Goal: Task Accomplishment & Management: Manage account settings

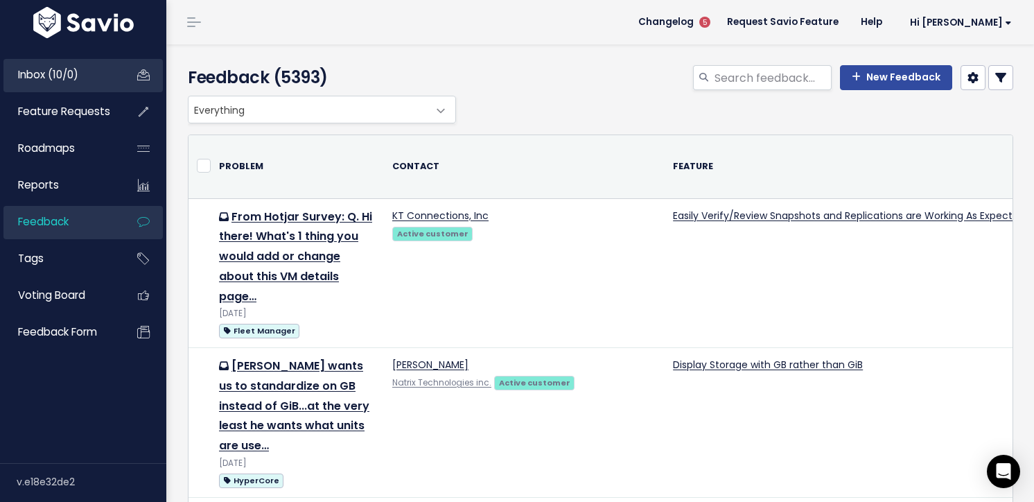
click at [48, 69] on span "Inbox (10/0)" at bounding box center [48, 74] width 60 height 15
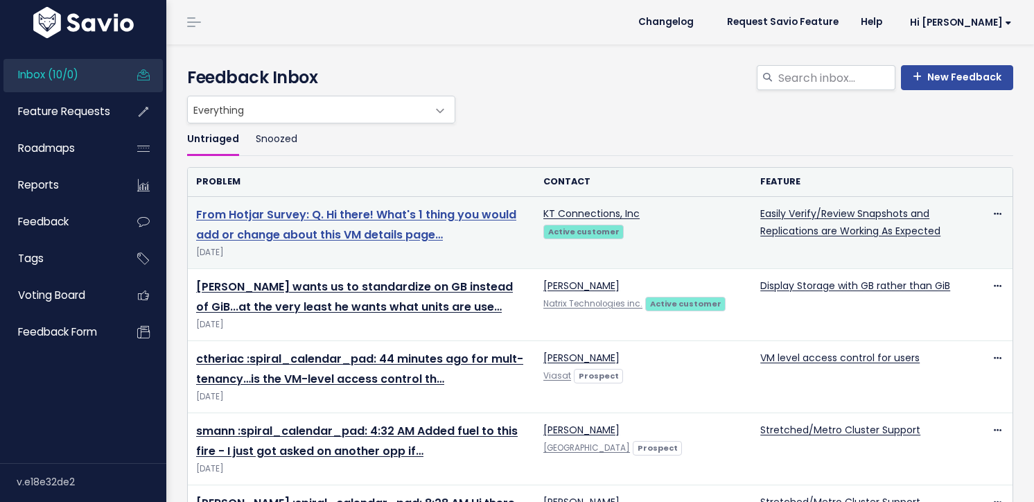
click at [303, 211] on link "From Hotjar Survey: Q. Hi there! What's 1 thing you would add or change about t…" at bounding box center [356, 225] width 320 height 36
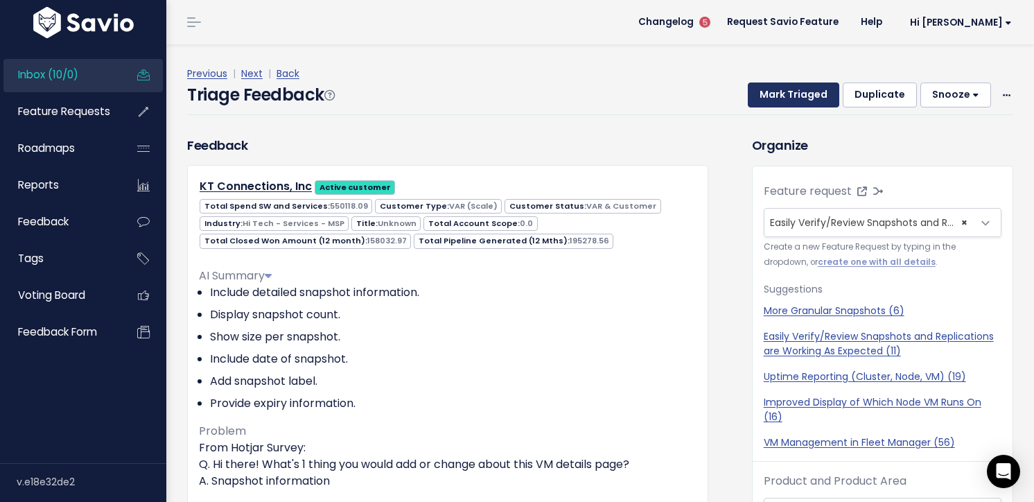
click at [801, 92] on button "Mark Triaged" at bounding box center [794, 94] width 92 height 25
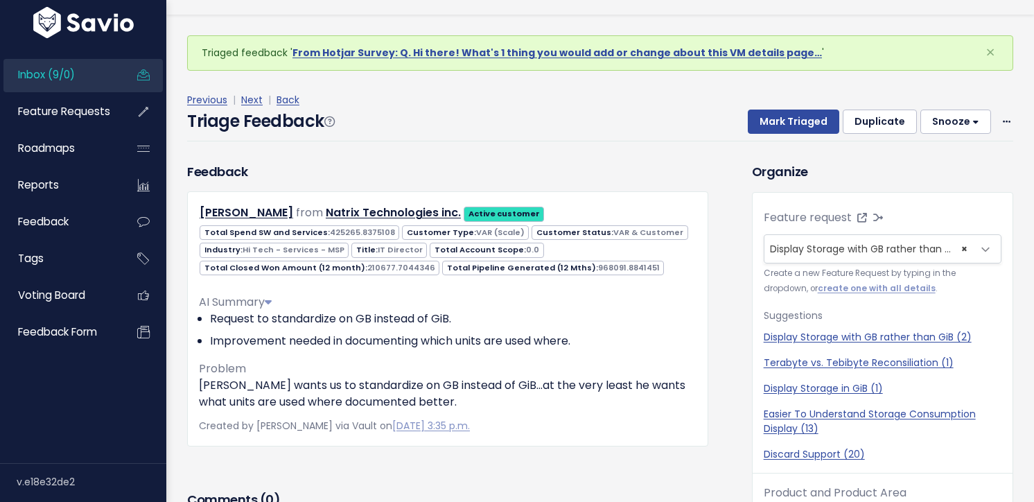
scroll to position [46, 0]
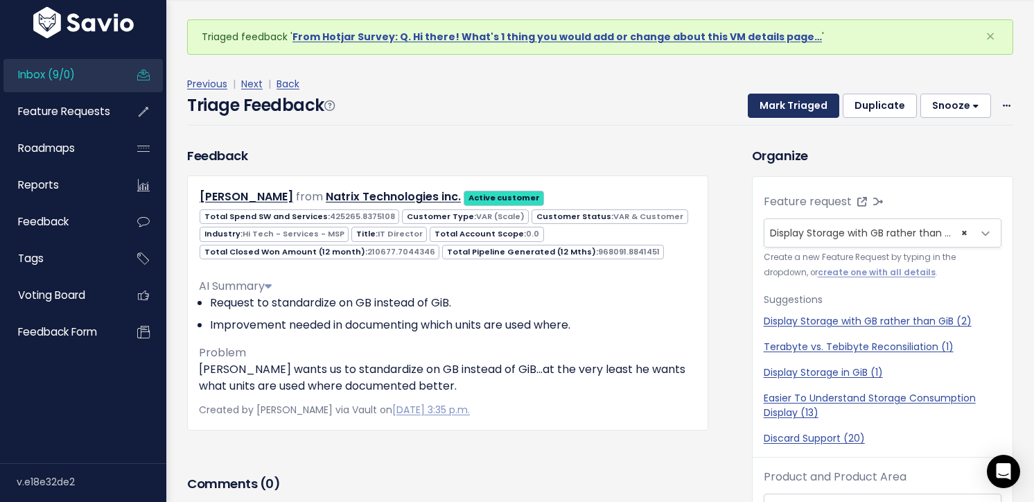
click at [795, 101] on button "Mark Triaged" at bounding box center [794, 106] width 92 height 25
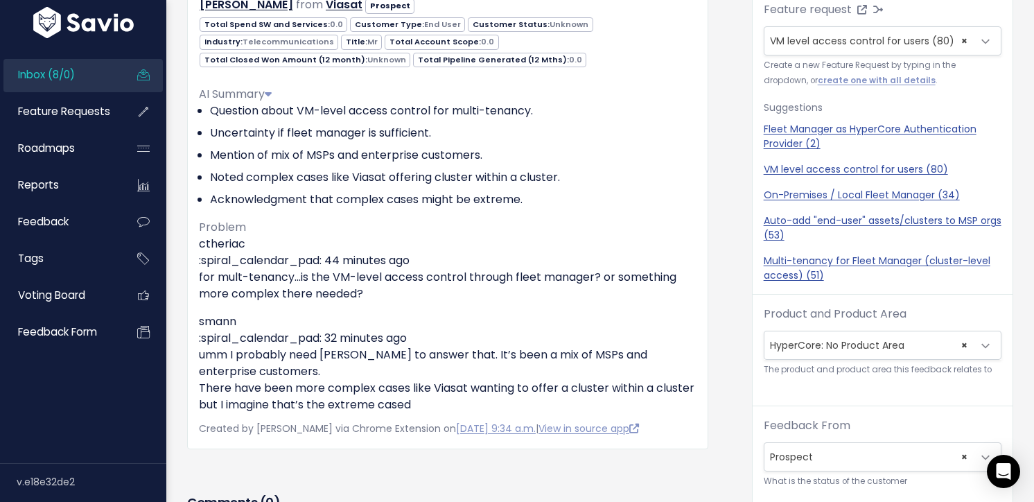
scroll to position [194, 0]
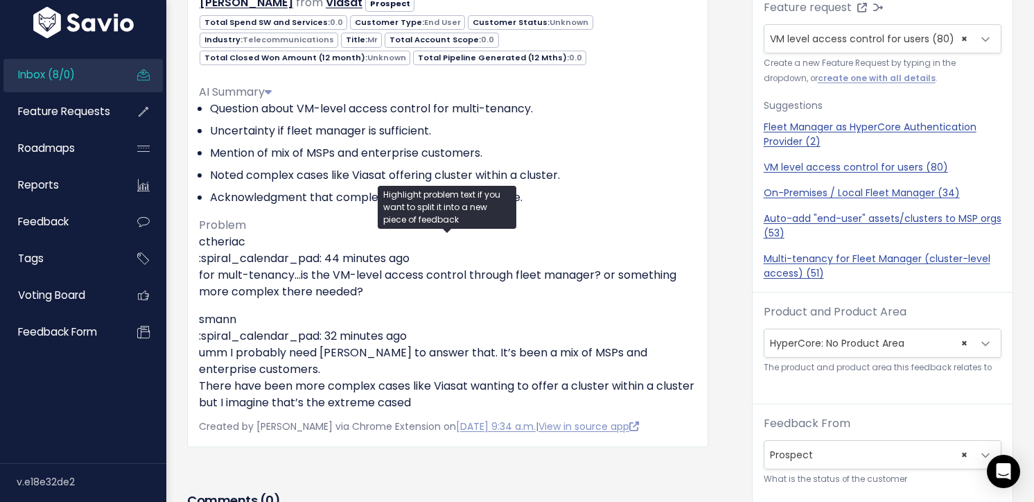
drag, startPoint x: 467, startPoint y: 408, endPoint x: 181, endPoint y: 386, distance: 287.2
click at [181, 386] on div "Feedback Andrew Noren from Viasat Prospect" at bounding box center [448, 199] width 542 height 495
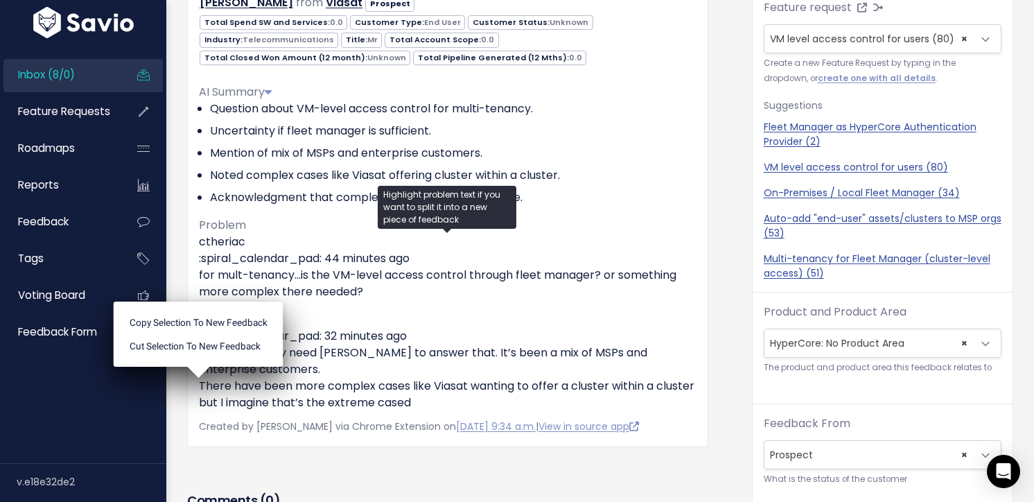
click at [177, 401] on div "Feedback Andrew Noren from Viasat Prospect" at bounding box center [448, 199] width 542 height 495
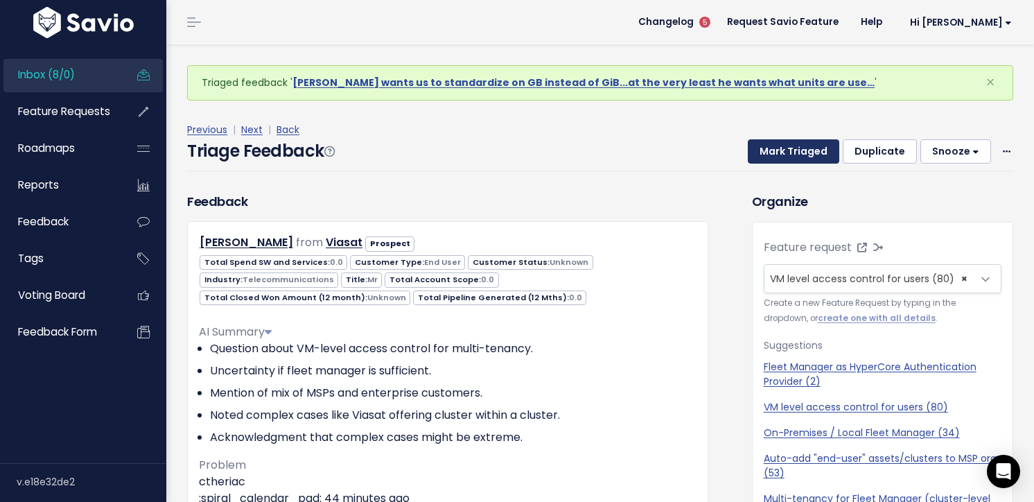
scroll to position [3, 0]
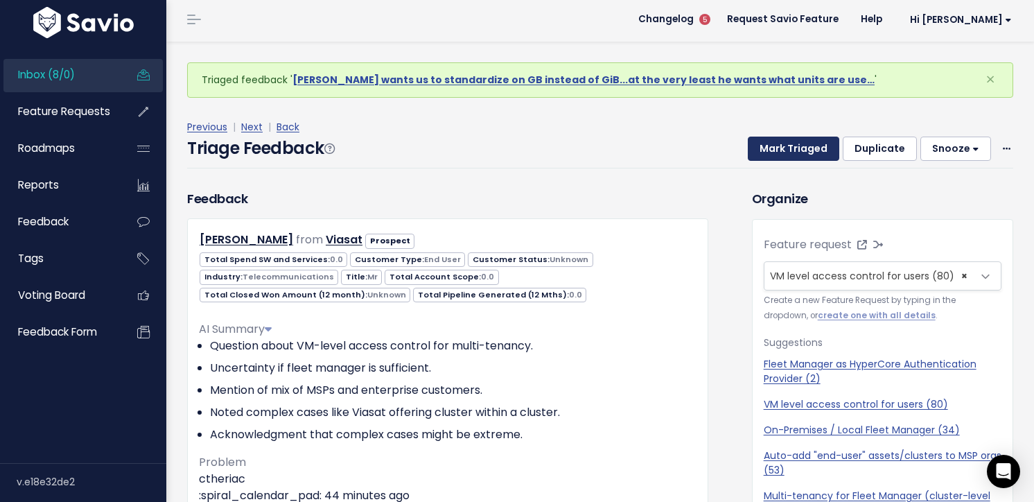
click at [792, 144] on button "Mark Triaged" at bounding box center [794, 149] width 92 height 25
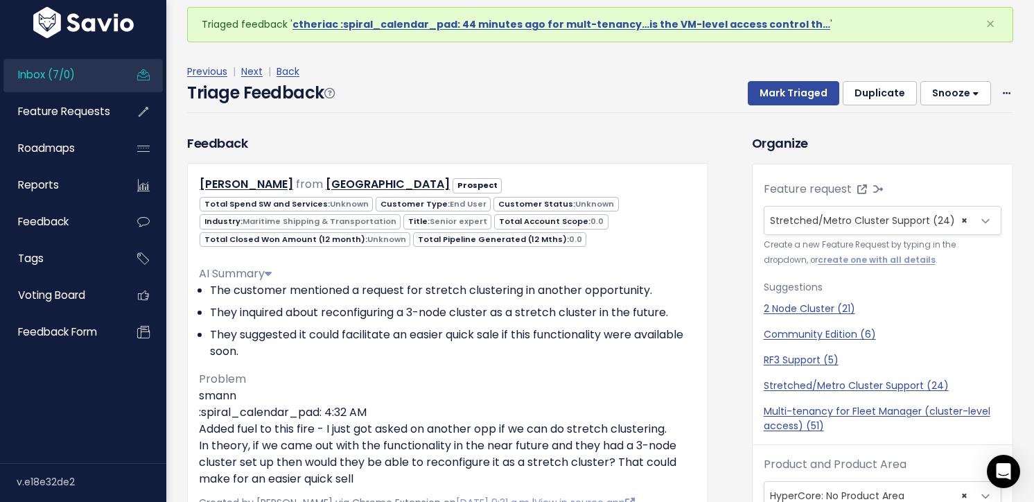
scroll to position [46, 0]
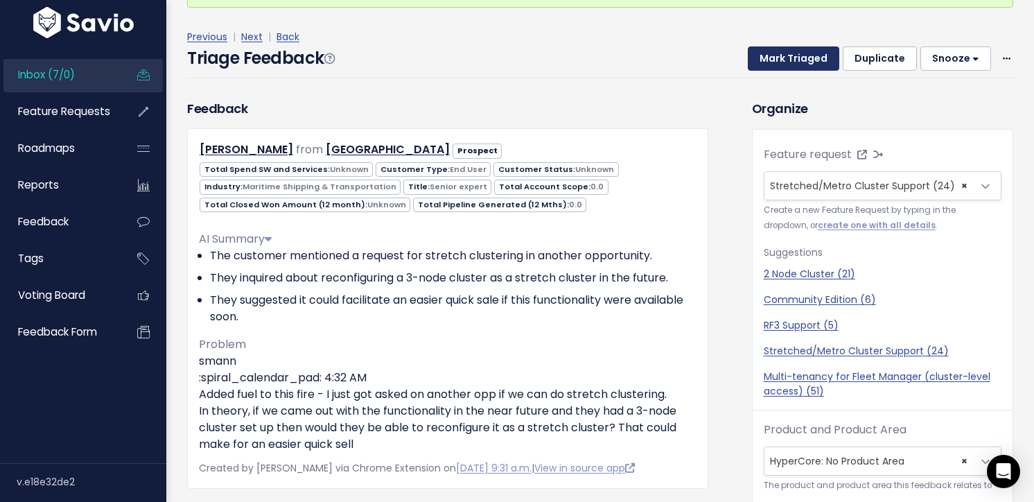
click at [794, 54] on button "Mark Triaged" at bounding box center [794, 58] width 92 height 25
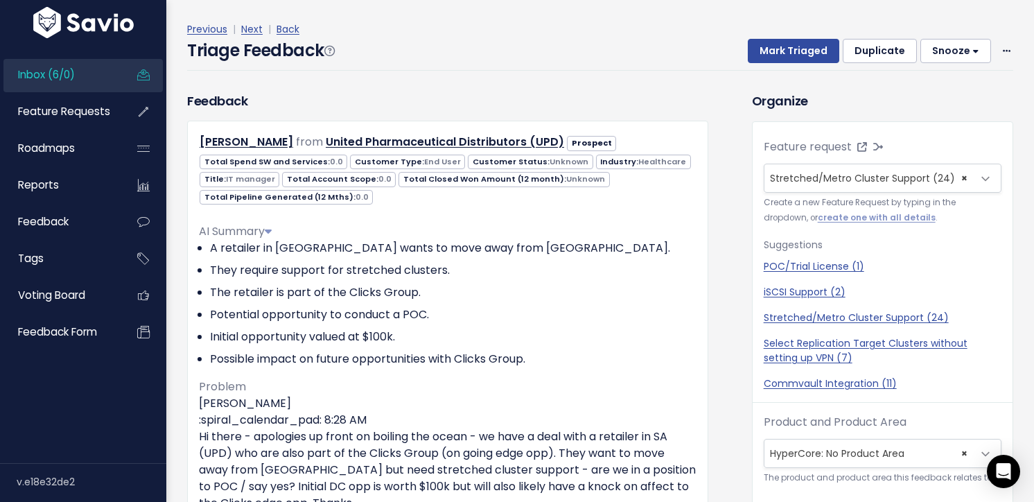
scroll to position [18, 0]
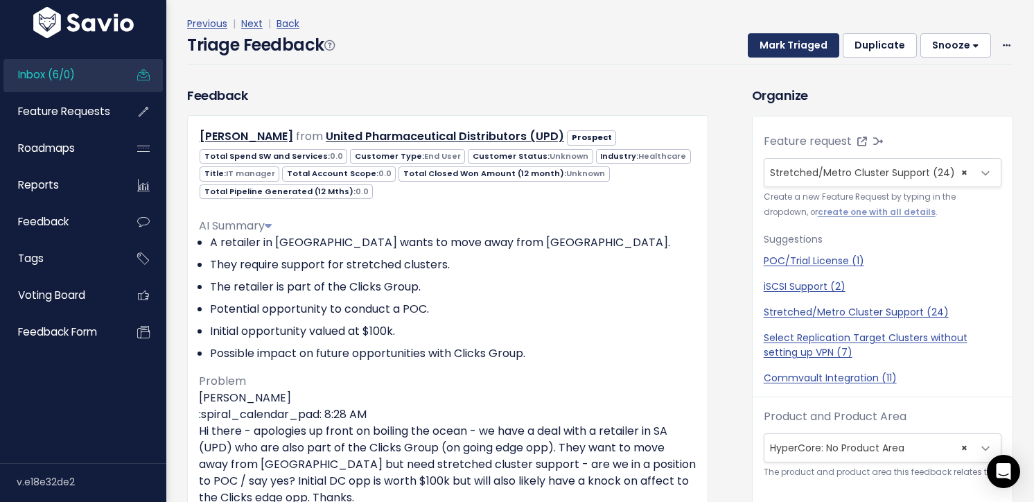
click at [773, 54] on button "Mark Triaged" at bounding box center [794, 45] width 92 height 25
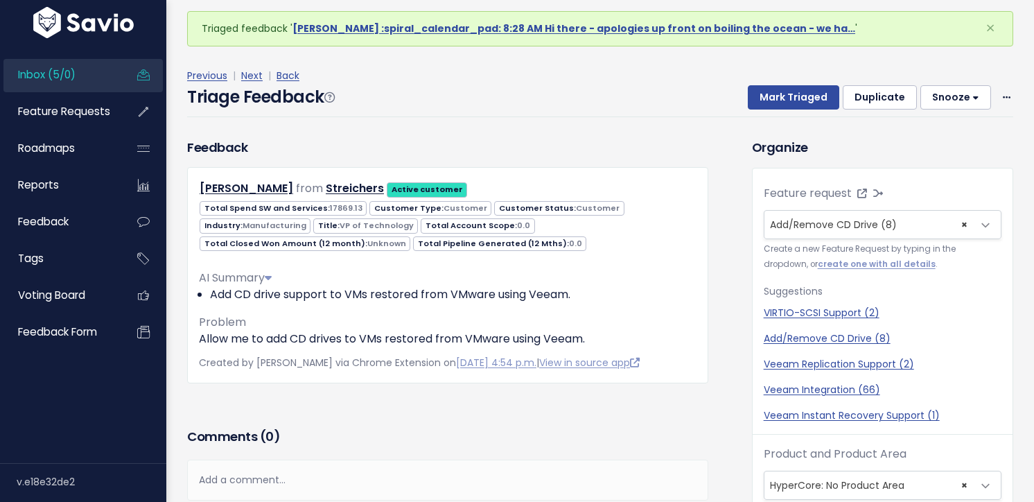
scroll to position [9, 0]
click at [684, 115] on div "Triage Feedback Mark Triaged Duplicate Snooze 1 day 3 days 7 days 14 days Edit …" at bounding box center [600, 100] width 826 height 33
click at [797, 96] on button "Mark Triaged" at bounding box center [794, 97] width 92 height 25
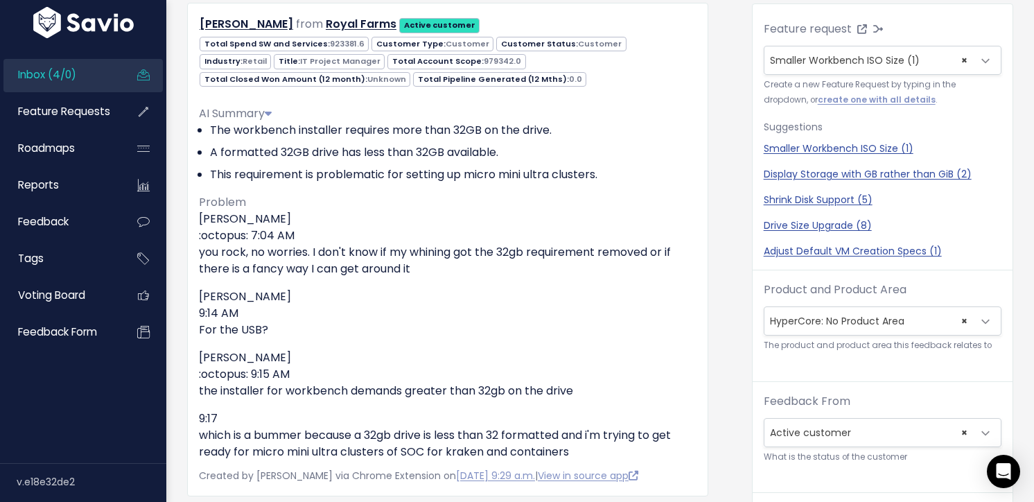
scroll to position [17, 0]
click at [742, 206] on div "Organize Feature request --------- Smaller Workbench ISO Size (1) × Smaller Wor…" at bounding box center [883, 370] width 282 height 792
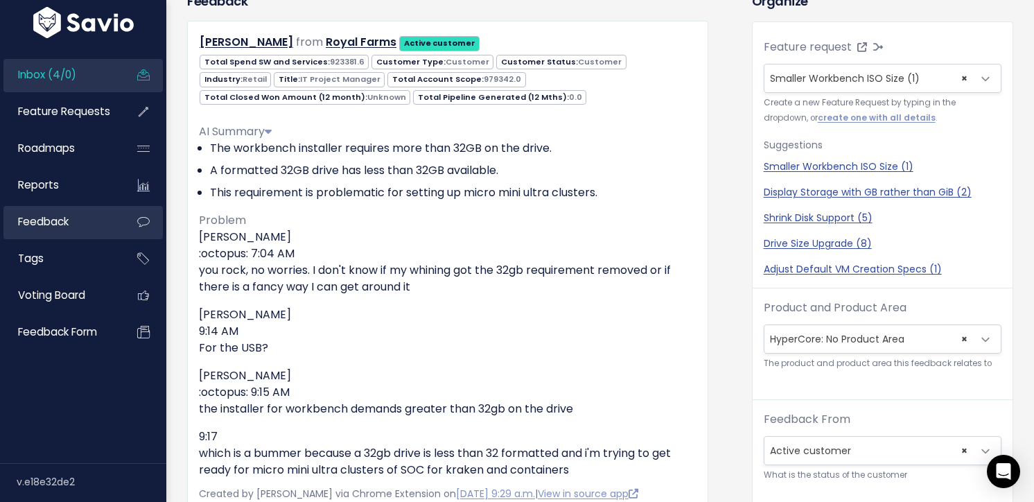
scroll to position [0, 0]
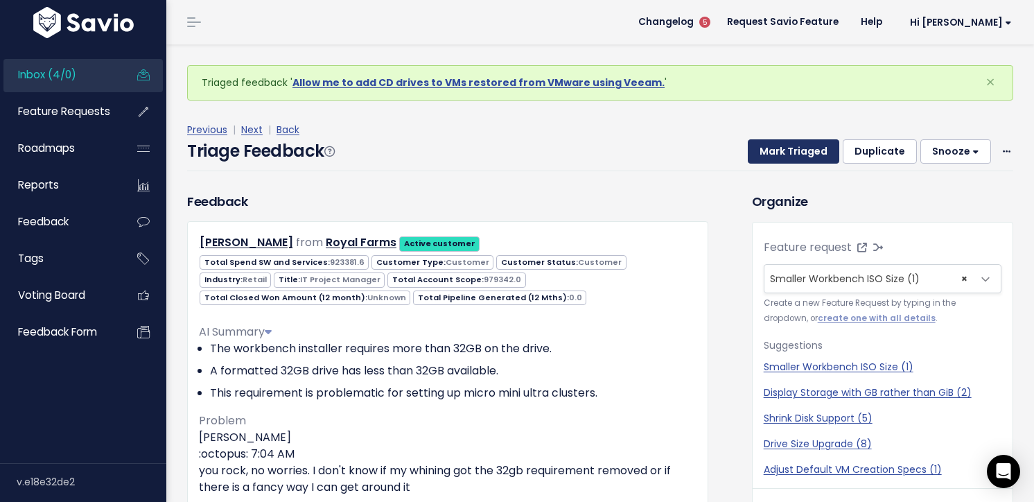
click at [768, 153] on button "Mark Triaged" at bounding box center [794, 151] width 92 height 25
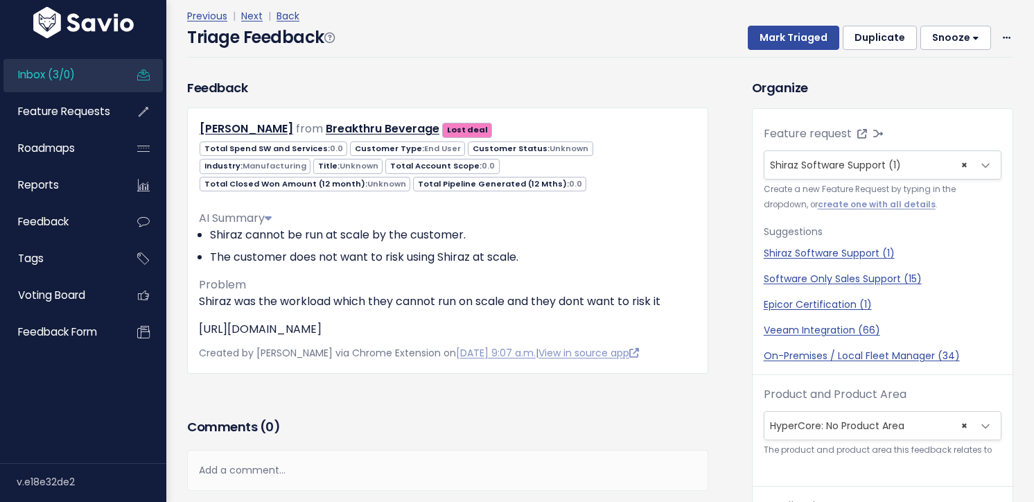
scroll to position [116, 0]
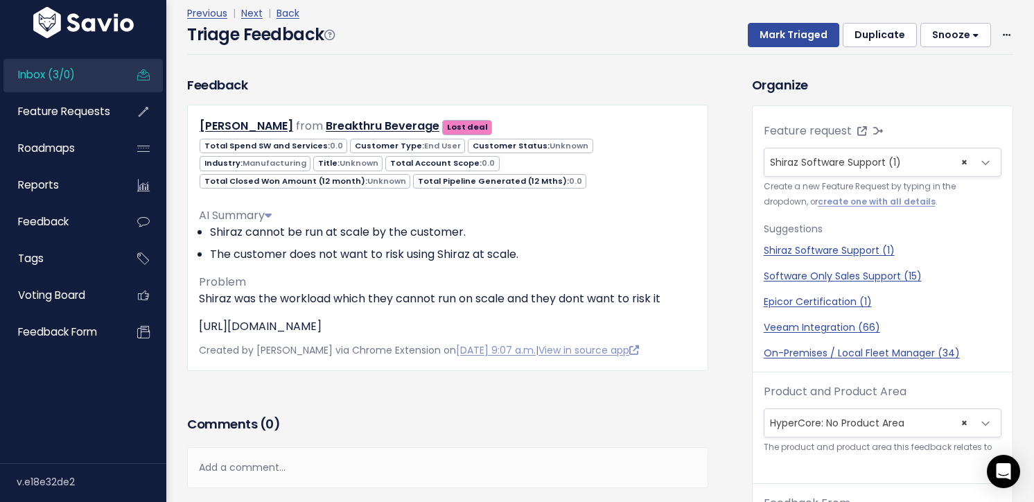
click at [662, 33] on div "Triage Feedback Mark Triaged Duplicate Snooze 1 day 3 days 7 days 14 days Edit …" at bounding box center [600, 38] width 826 height 33
click at [799, 30] on button "Mark Triaged" at bounding box center [794, 35] width 92 height 25
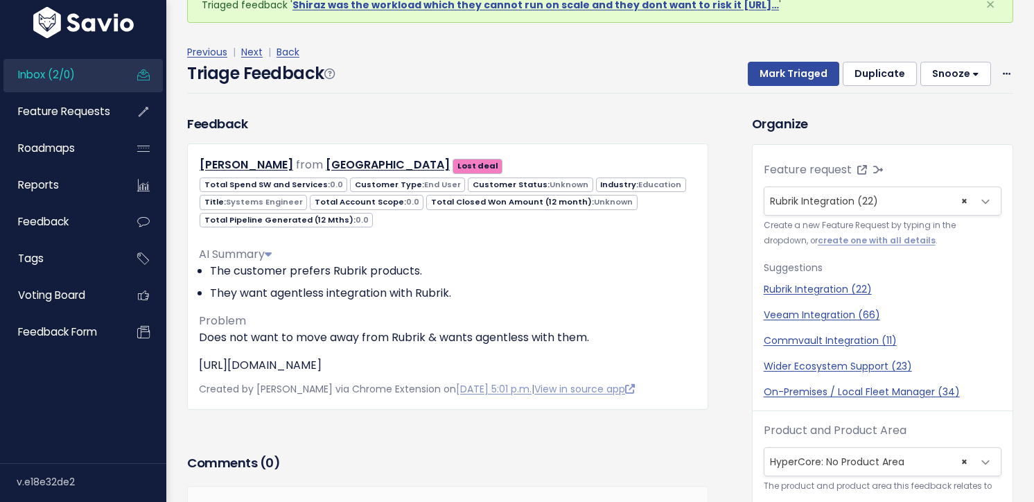
scroll to position [15, 0]
click at [786, 76] on button "Mark Triaged" at bounding box center [794, 74] width 92 height 25
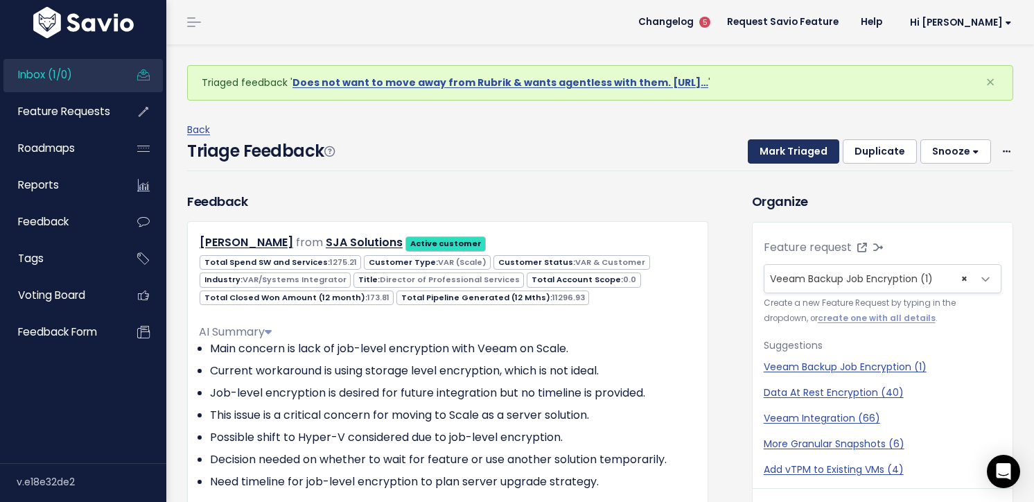
click at [784, 154] on button "Mark Triaged" at bounding box center [794, 151] width 92 height 25
